Goal: Task Accomplishment & Management: Manage account settings

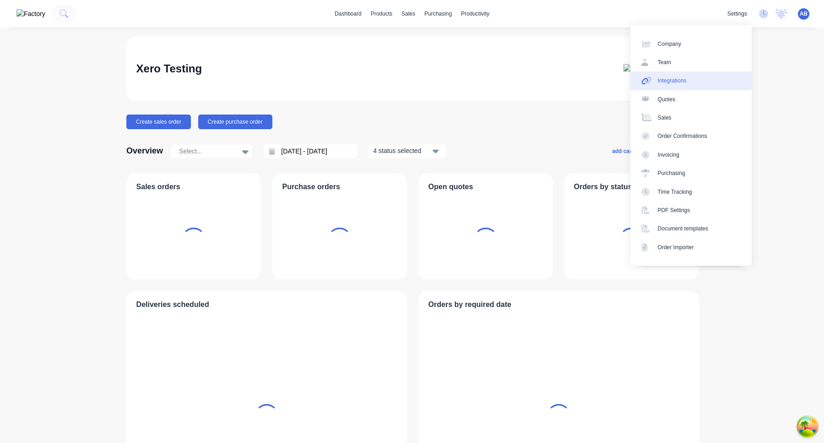
click at [713, 78] on link "Integrations" at bounding box center [690, 80] width 121 height 18
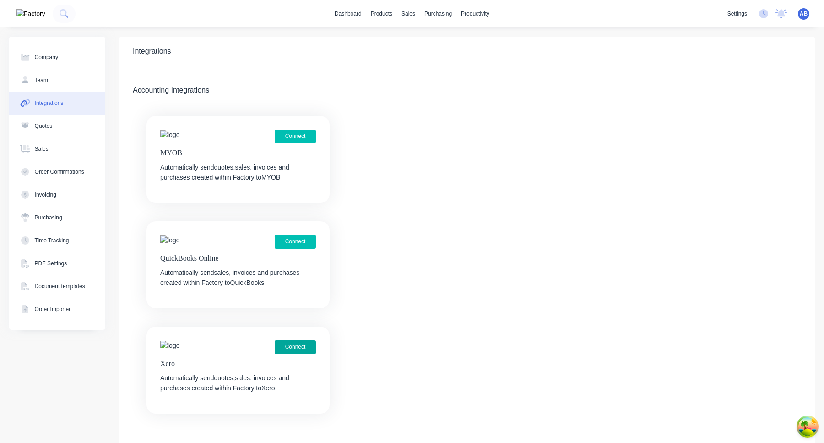
click at [304, 345] on button "Connect" at bounding box center [295, 347] width 41 height 14
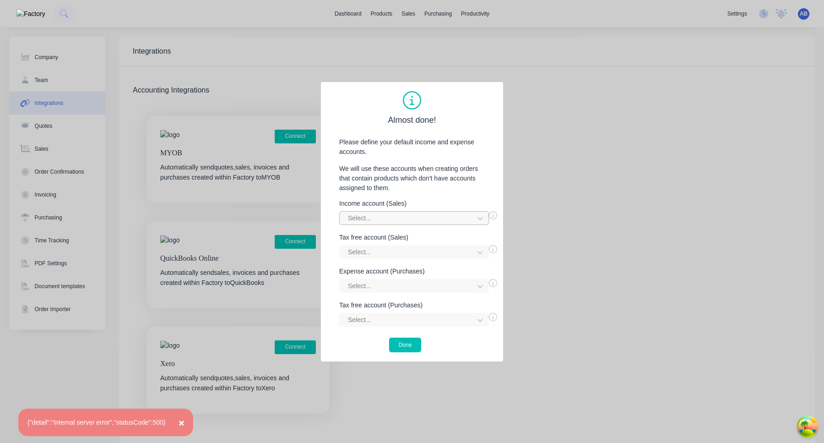
click at [416, 216] on div at bounding box center [408, 217] width 122 height 11
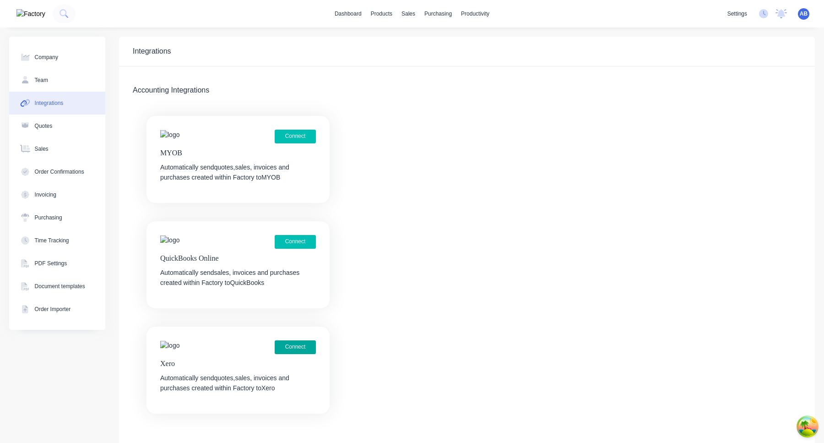
click at [299, 348] on button "Connect" at bounding box center [295, 347] width 41 height 14
click at [304, 346] on button "Connect" at bounding box center [295, 347] width 41 height 14
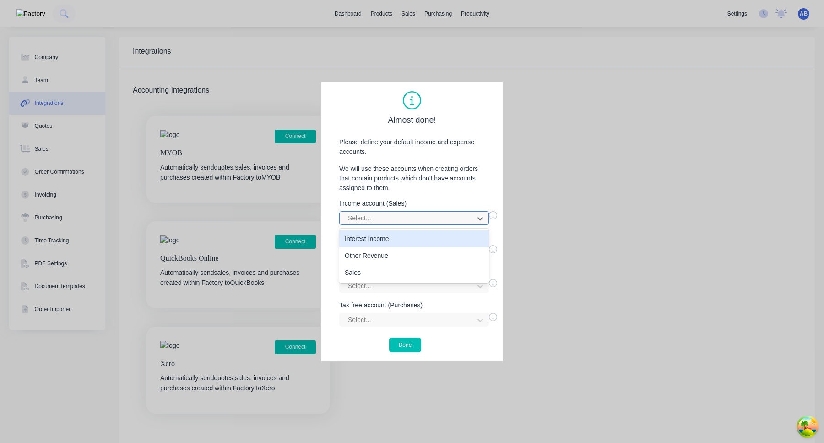
click at [397, 219] on div at bounding box center [408, 217] width 122 height 11
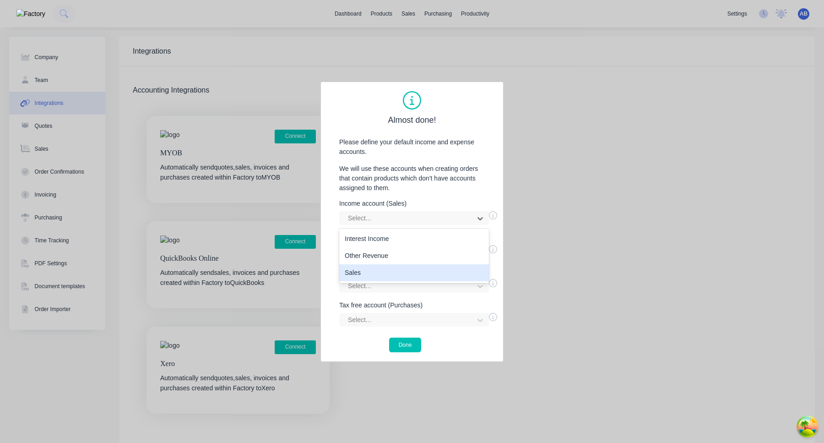
click at [390, 270] on div "Sales" at bounding box center [414, 272] width 150 height 17
click at [390, 255] on div at bounding box center [408, 251] width 122 height 11
click at [390, 271] on div "Interest Income" at bounding box center [414, 272] width 150 height 17
click at [390, 282] on div "Select..." at bounding box center [414, 286] width 150 height 14
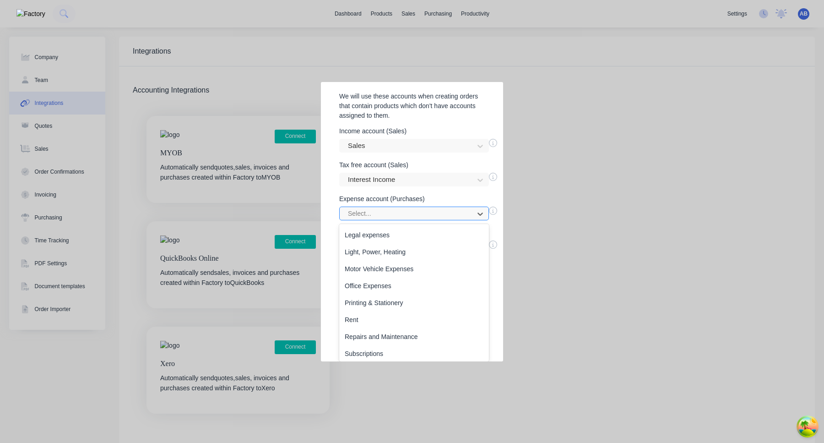
scroll to position [288, 0]
click at [390, 282] on div "Superannuation" at bounding box center [414, 284] width 150 height 17
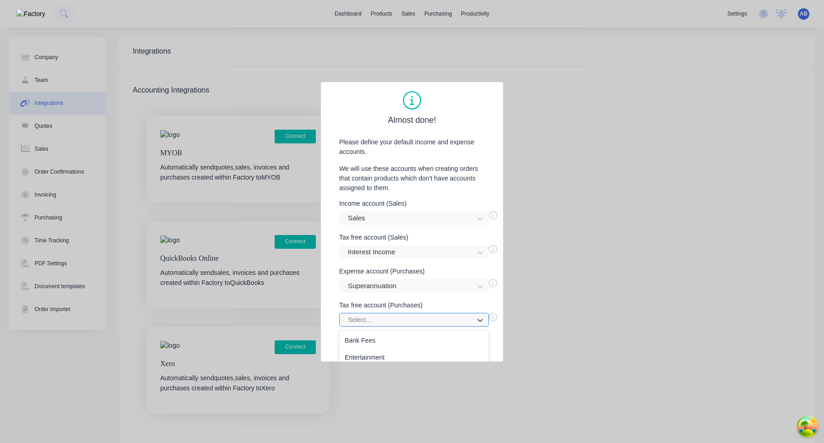
scroll to position [40, 0]
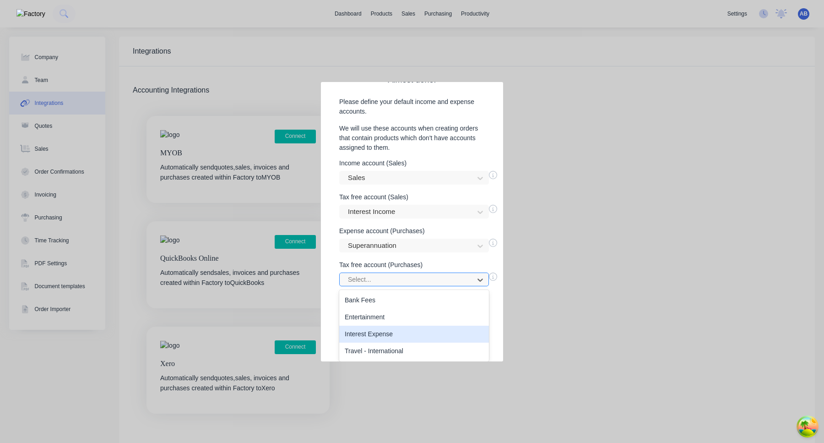
click at [382, 286] on div "Interest Expense, 3 of 4. 4 results available. Use Up and Down to choose option…" at bounding box center [414, 279] width 150 height 14
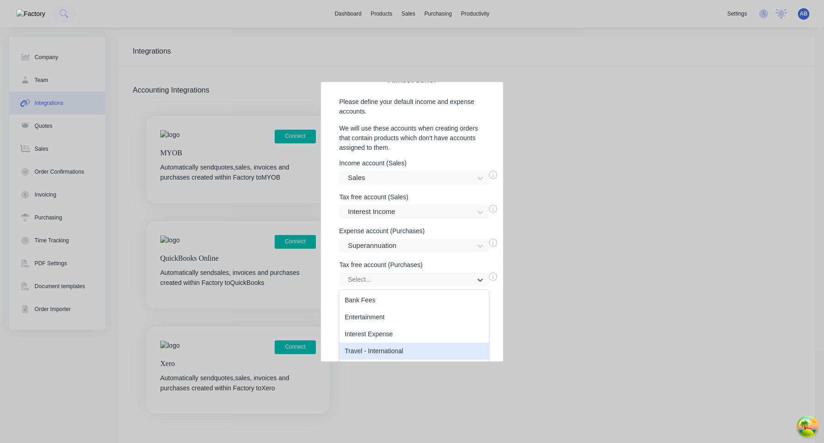
click at [380, 348] on div "Travel - International" at bounding box center [414, 350] width 150 height 17
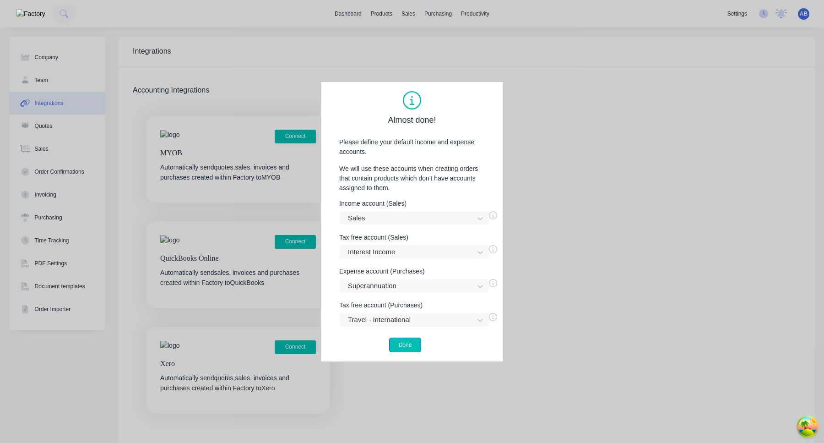
click at [412, 344] on button "Done" at bounding box center [405, 344] width 33 height 15
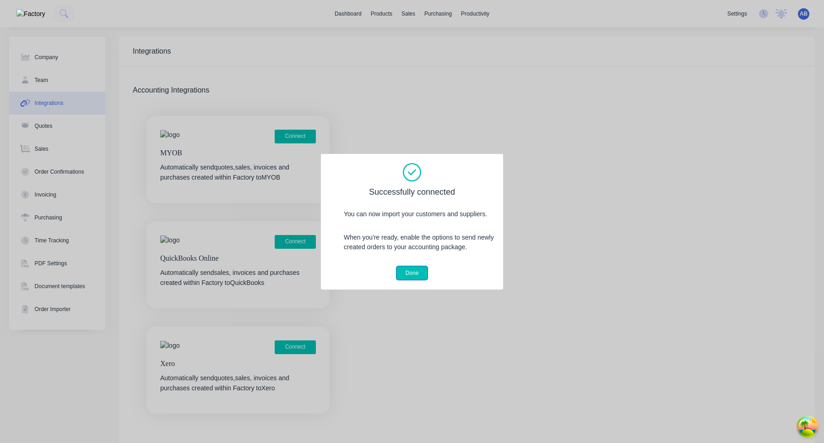
click at [418, 271] on button "Done" at bounding box center [412, 273] width 33 height 15
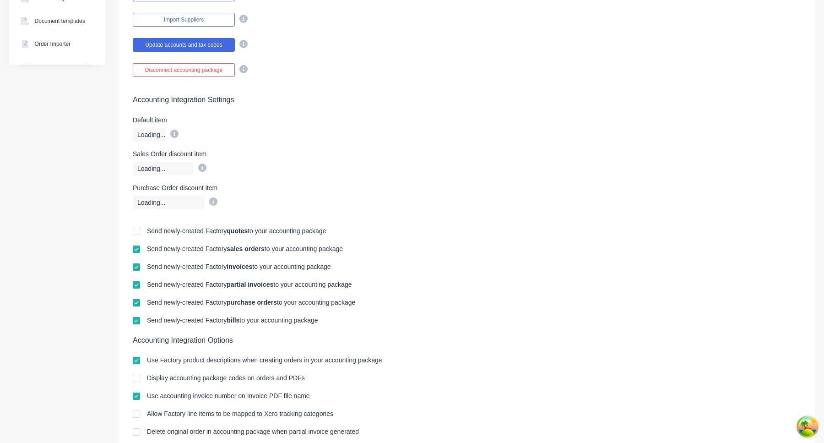
scroll to position [317, 0]
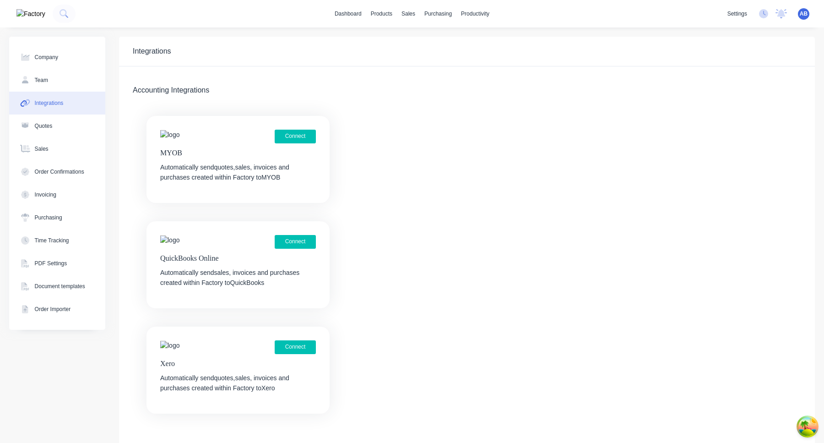
click at [297, 336] on div "Connect Xero Automatically send quotes, sales, invoices and purchases created w…" at bounding box center [238, 369] width 183 height 87
click at [308, 342] on button "Connect" at bounding box center [295, 347] width 41 height 14
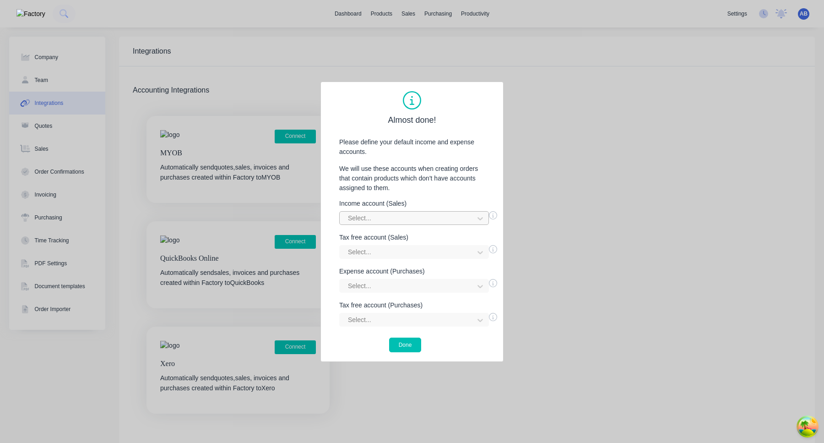
click at [425, 218] on div at bounding box center [408, 217] width 122 height 11
click at [407, 270] on div "Sales" at bounding box center [414, 272] width 150 height 17
click at [414, 255] on div at bounding box center [408, 251] width 122 height 11
click at [411, 265] on div "Interest Income" at bounding box center [414, 272] width 150 height 17
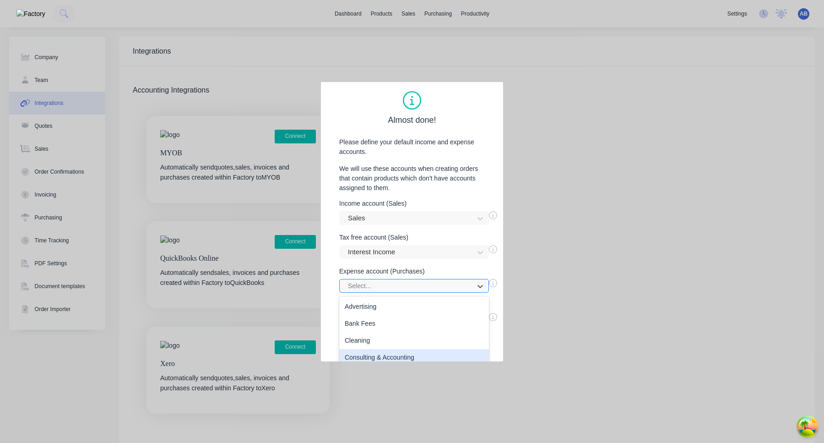
scroll to position [72, 0]
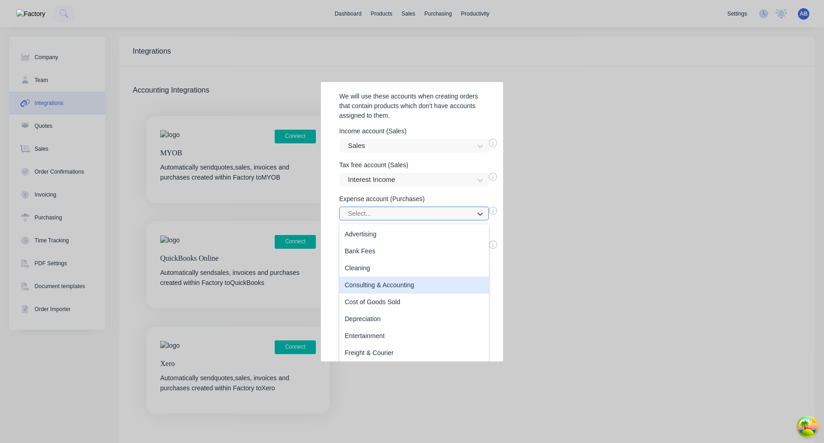
click at [408, 220] on div "Consulting & Accounting, 4 of 27. 27 results available. Use Up and Down to choo…" at bounding box center [414, 213] width 150 height 14
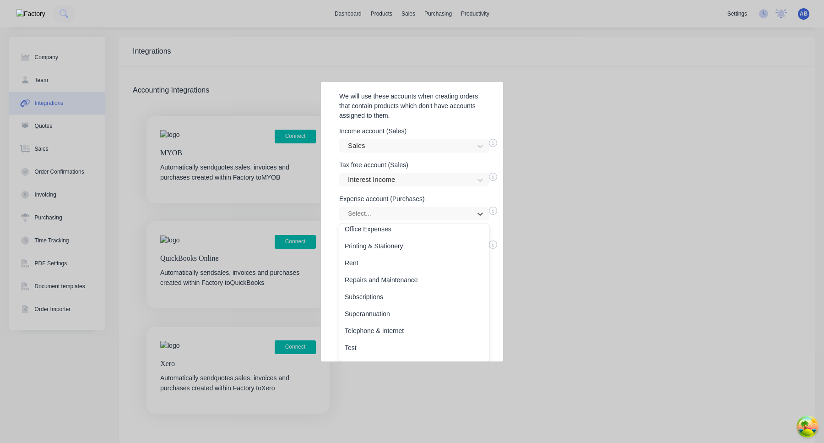
scroll to position [324, 0]
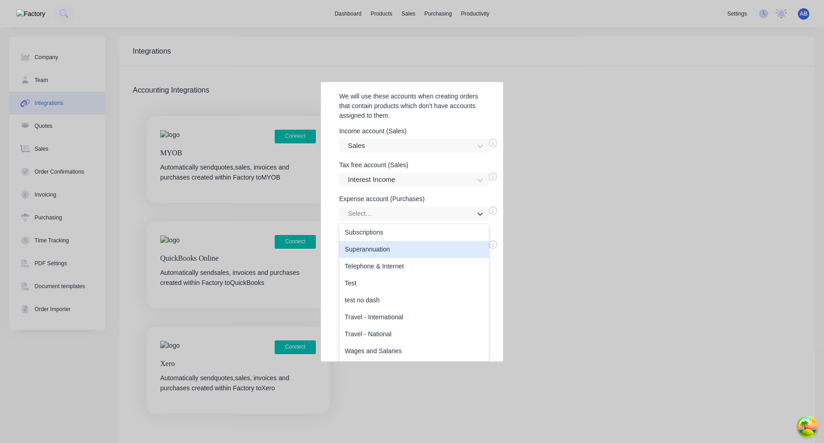
click at [399, 250] on div "Superannuation" at bounding box center [414, 249] width 150 height 17
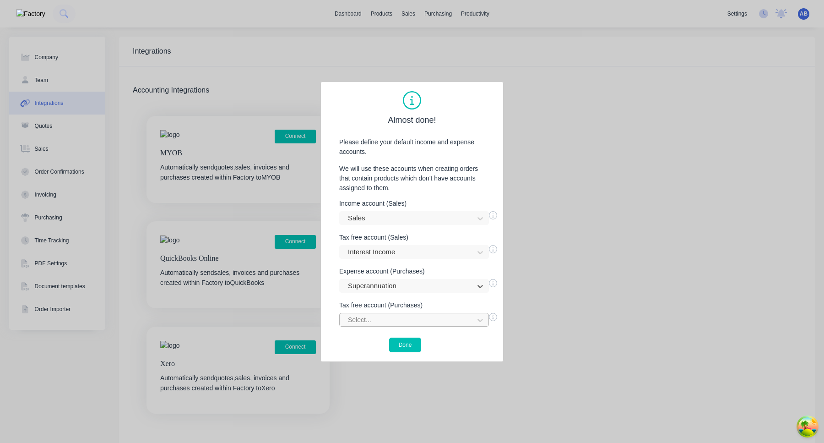
scroll to position [40, 0]
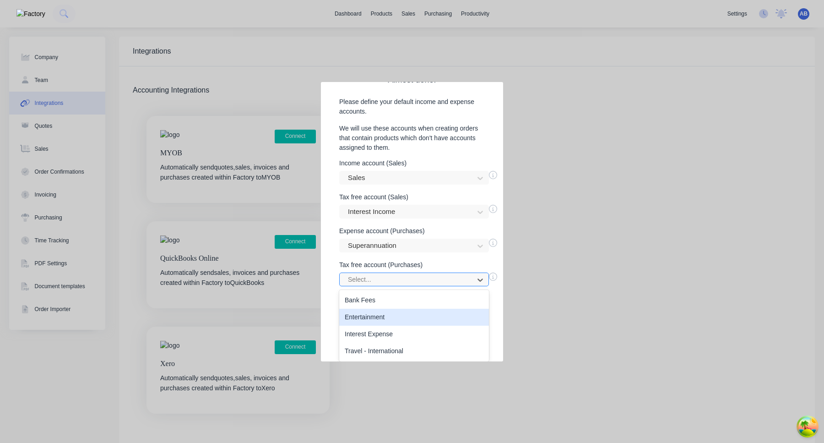
click at [399, 286] on div "Entertainment, 2 of 4. 4 results available. Use Up and Down to choose options, …" at bounding box center [414, 279] width 150 height 14
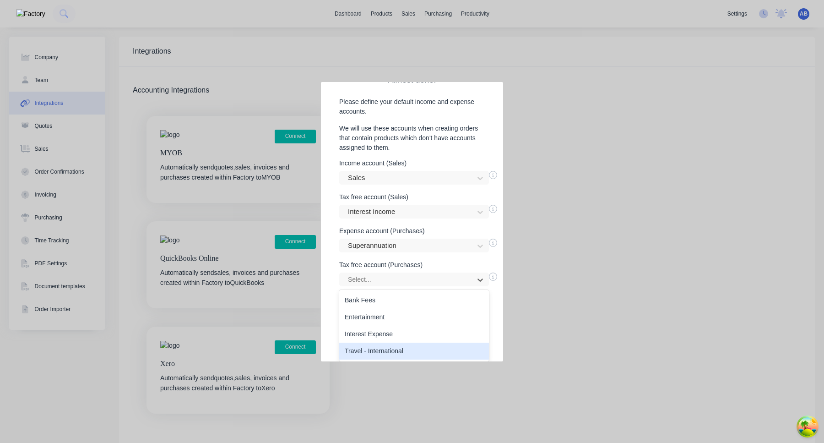
click at [397, 342] on div "Travel - International" at bounding box center [414, 350] width 150 height 17
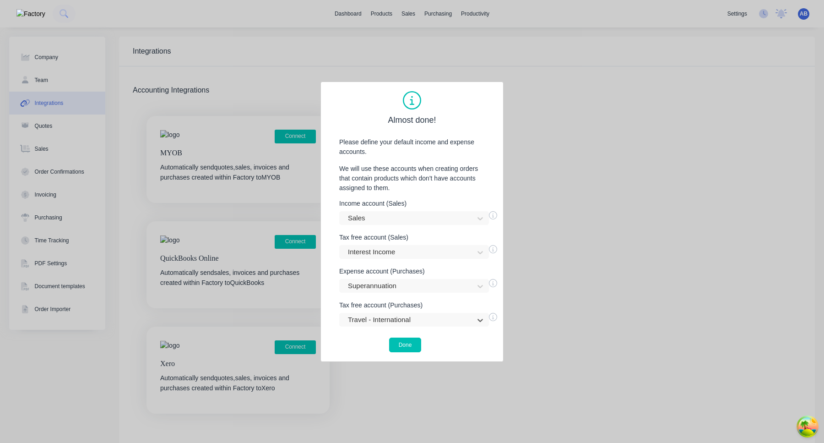
scroll to position [0, 0]
click at [404, 346] on button "Done" at bounding box center [405, 344] width 33 height 15
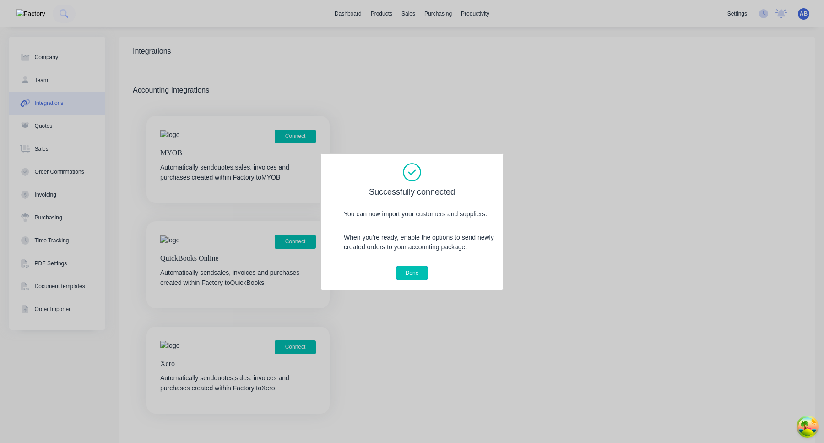
click at [416, 271] on button "Done" at bounding box center [412, 273] width 33 height 15
